Goal: Information Seeking & Learning: Learn about a topic

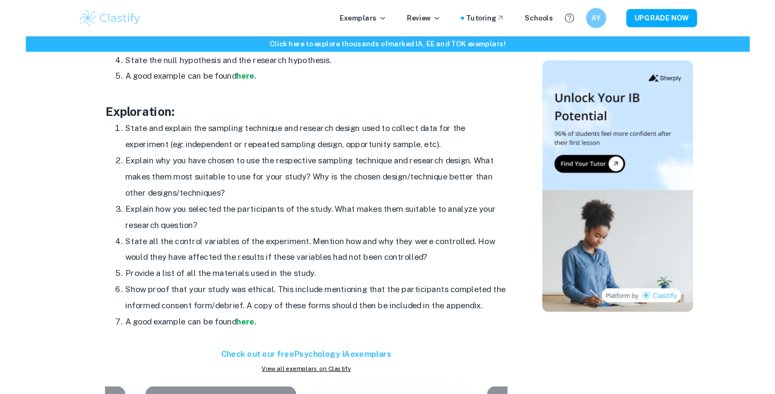
scroll to position [895, 0]
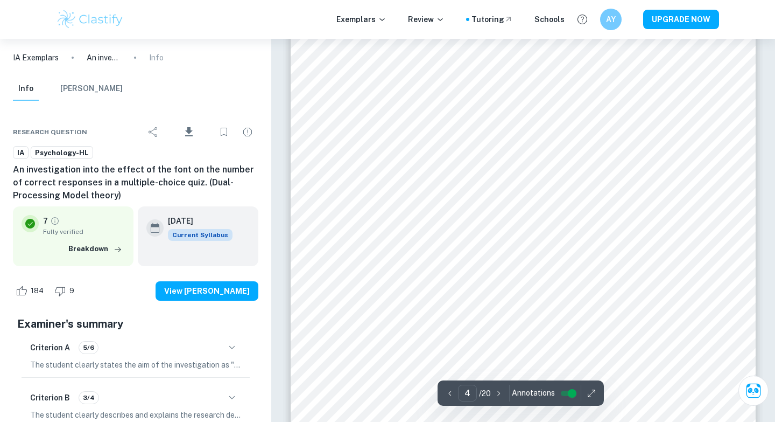
scroll to position [2019, 0]
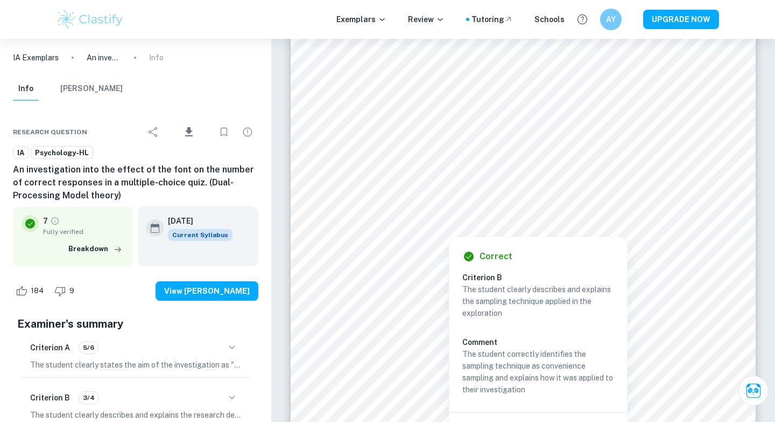
drag, startPoint x: 571, startPoint y: 233, endPoint x: 499, endPoint y: 232, distance: 72.7
click at [499, 232] on div "Correct Criterion B The student clearly describes and explains the sampling tec…" at bounding box center [538, 340] width 179 height 219
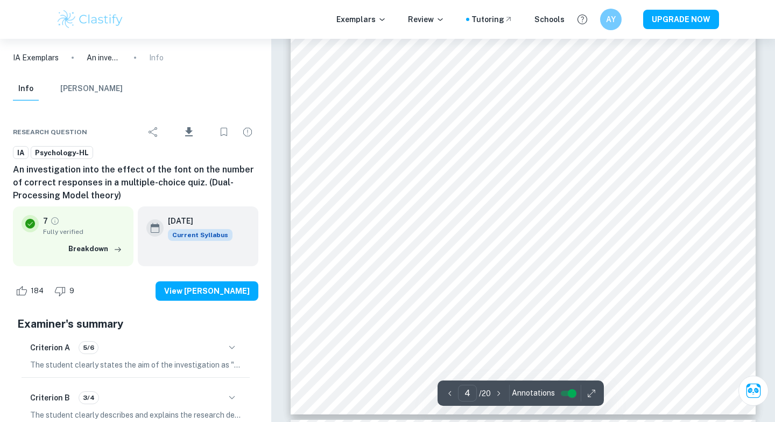
scroll to position [2052, 0]
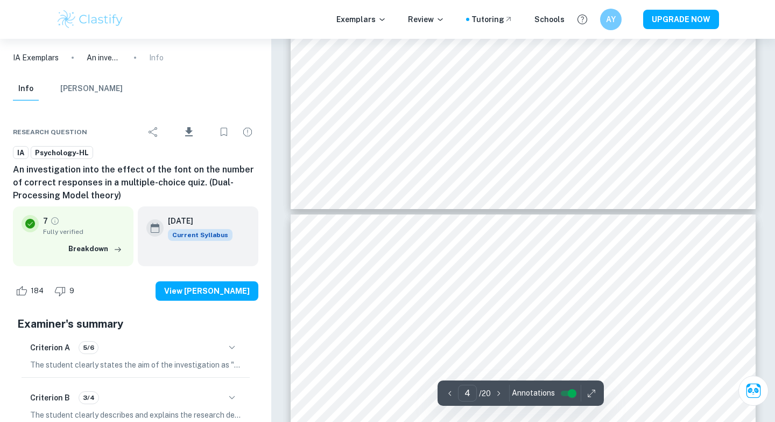
type input "5"
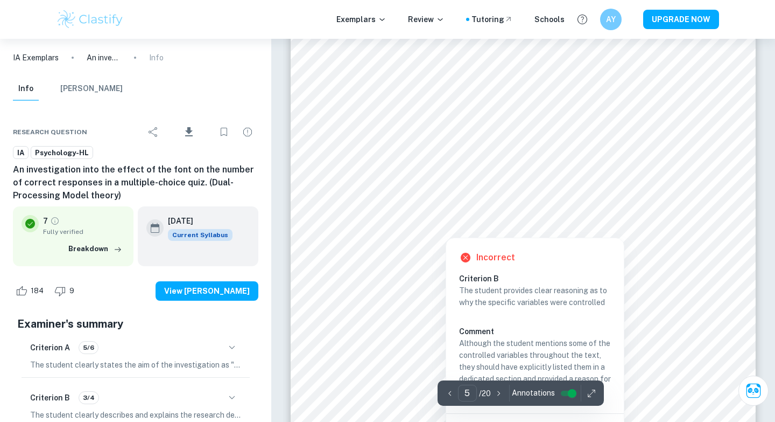
scroll to position [2600, 0]
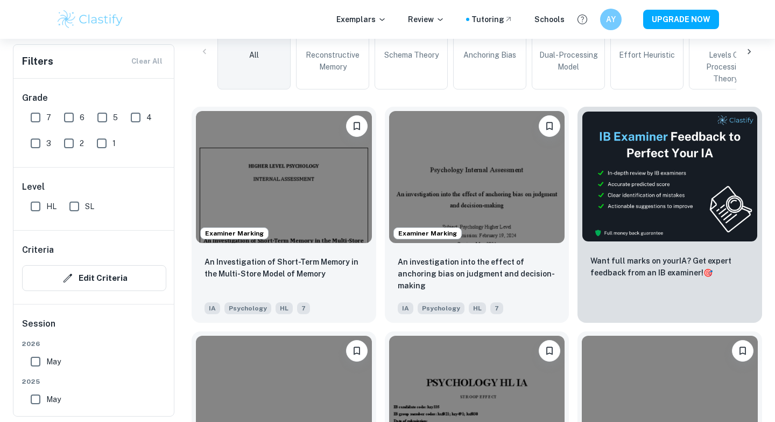
scroll to position [290, 0]
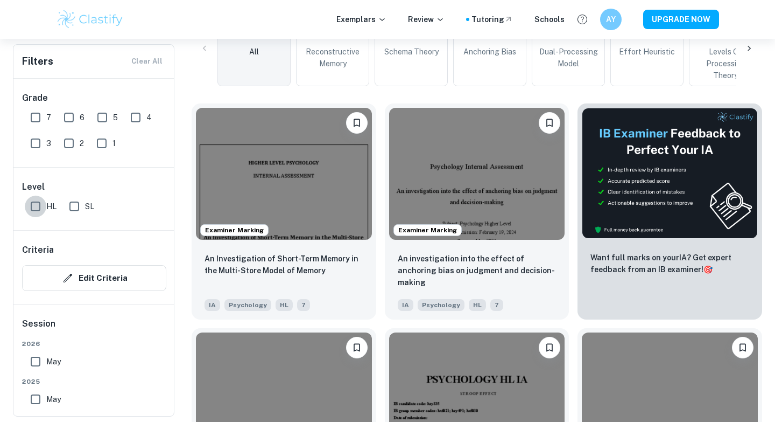
click at [40, 201] on input "HL" at bounding box center [36, 206] width 22 height 22
checkbox input "true"
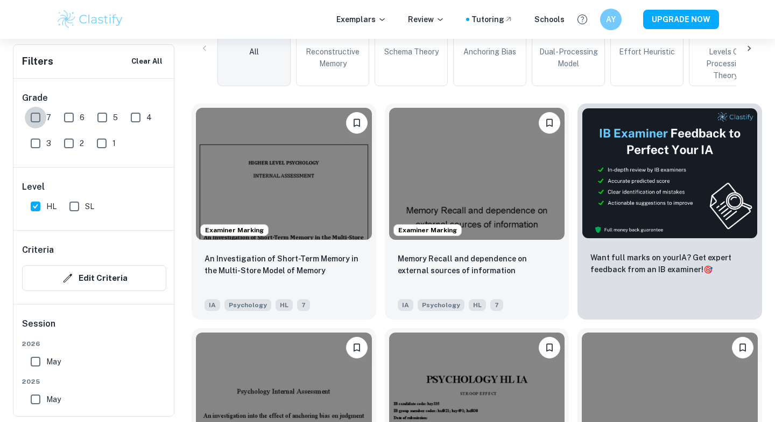
click at [40, 112] on input "7" at bounding box center [36, 118] width 22 height 22
checkbox input "true"
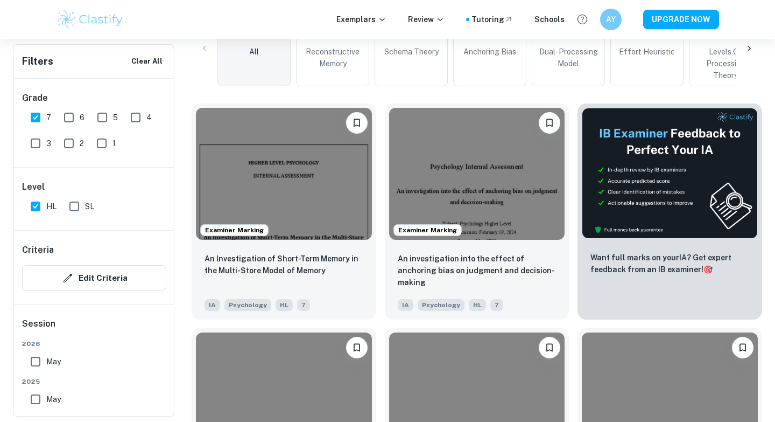
click at [73, 112] on input "6" at bounding box center [69, 118] width 22 height 22
checkbox input "true"
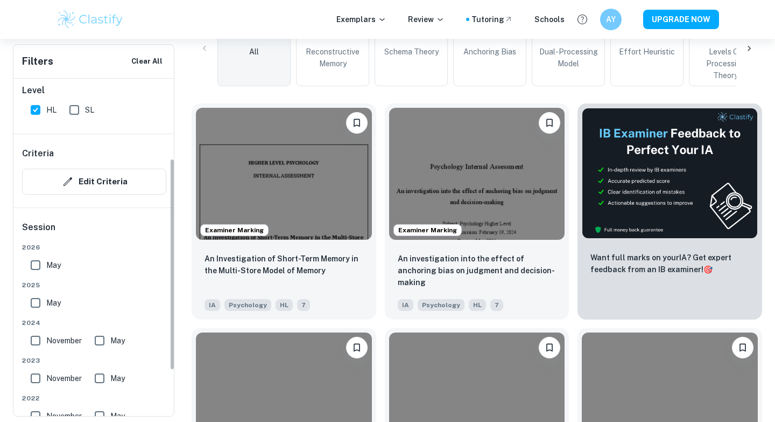
scroll to position [149, 0]
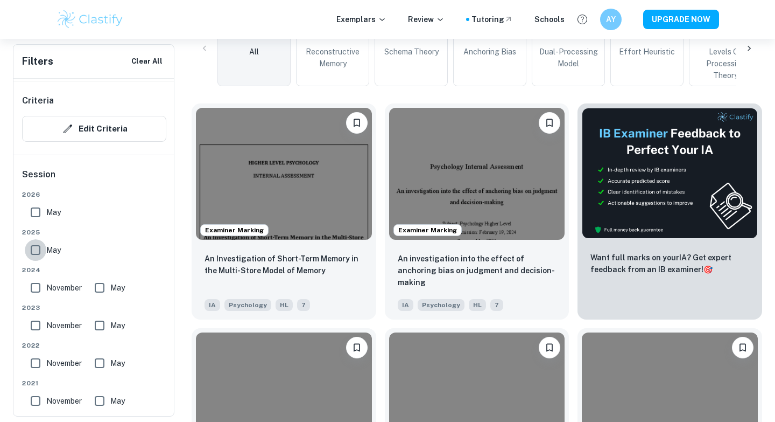
click at [40, 246] on input "May" at bounding box center [36, 250] width 22 height 22
checkbox input "true"
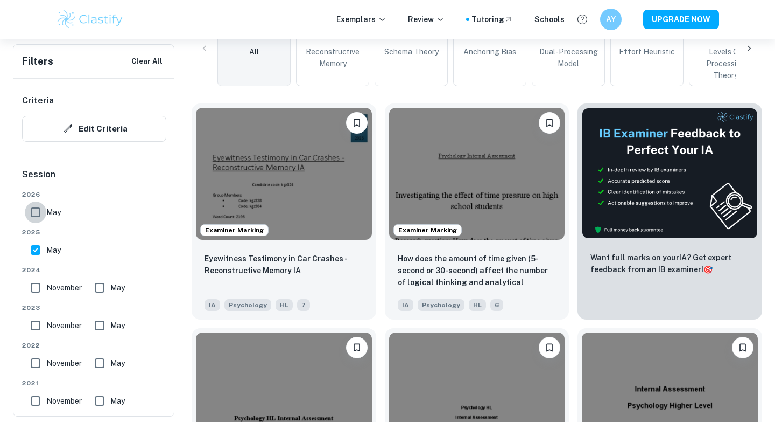
click at [39, 206] on input "May" at bounding box center [36, 212] width 22 height 22
checkbox input "true"
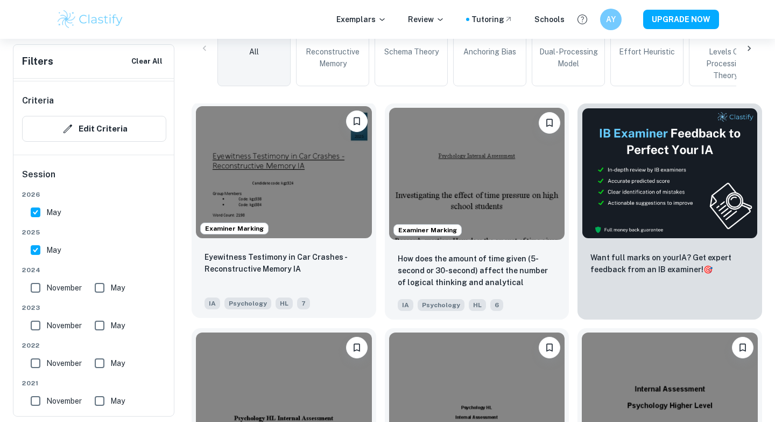
click at [293, 195] on img at bounding box center [284, 172] width 176 height 132
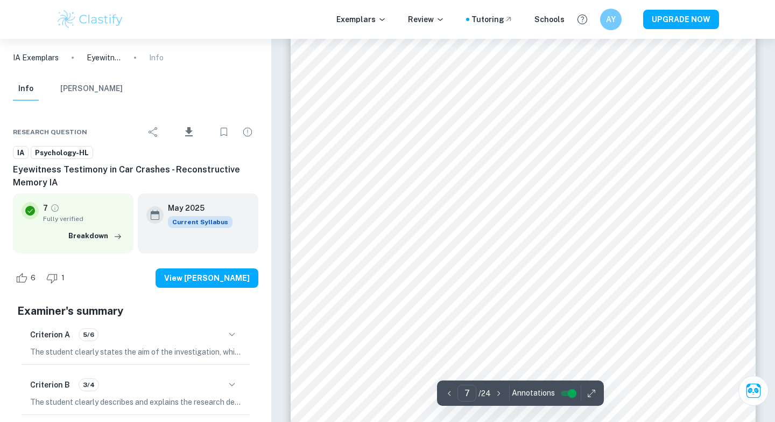
scroll to position [4040, 0]
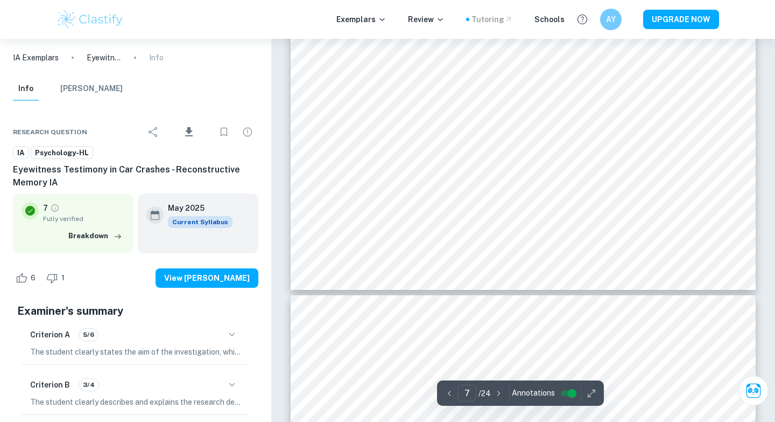
type input "8"
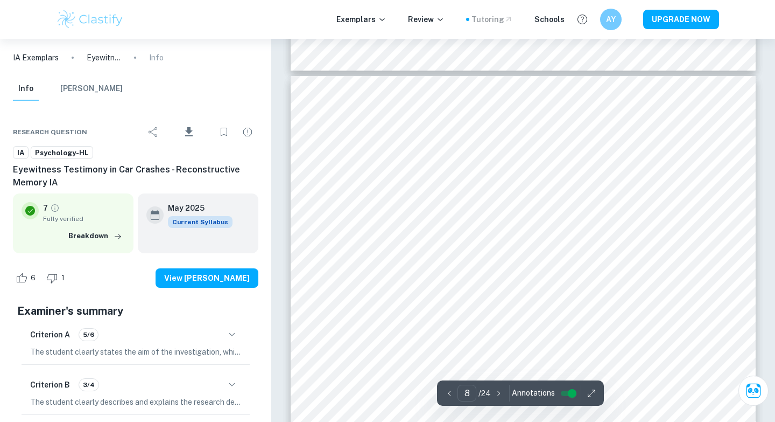
scroll to position [4382, 0]
